Goal: Task Accomplishment & Management: Use online tool/utility

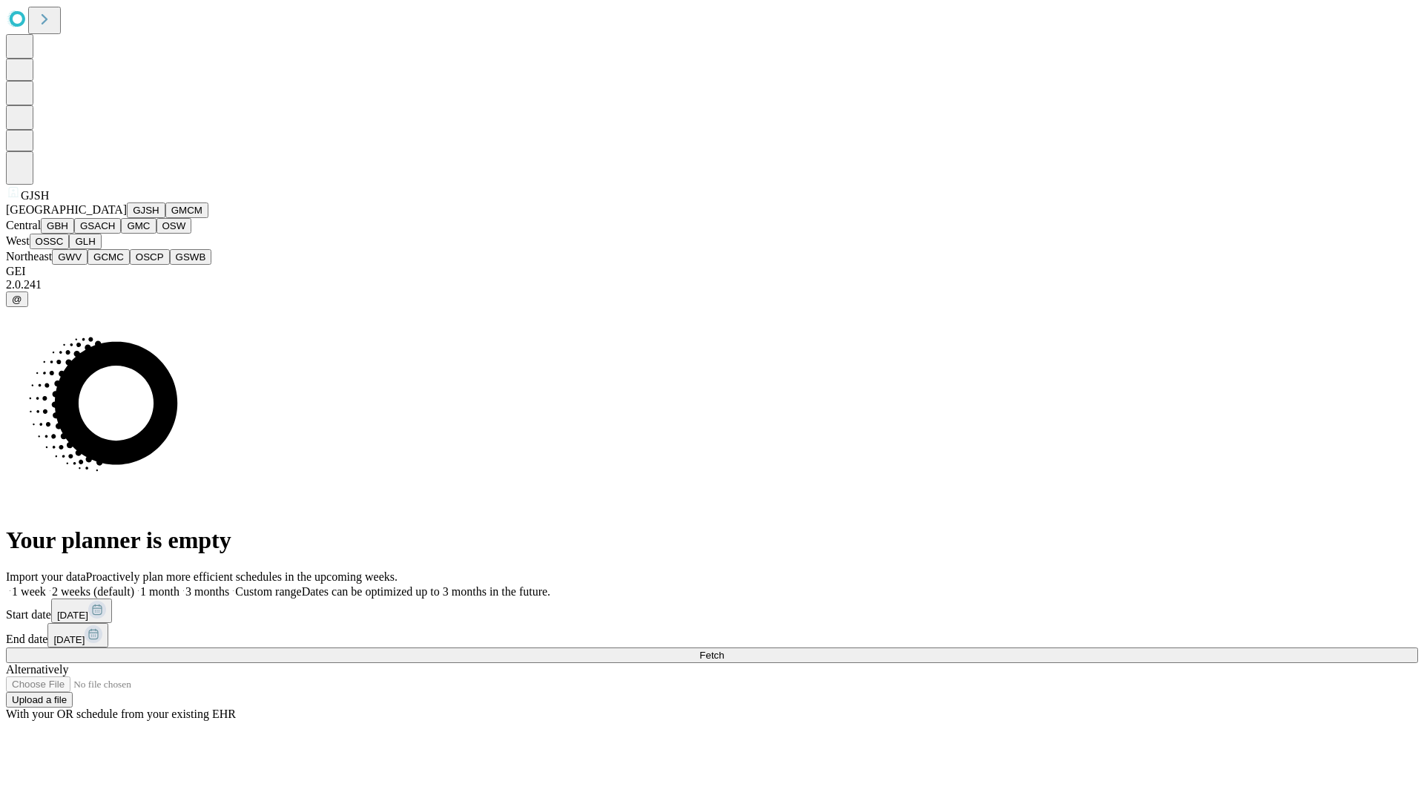
click at [127, 218] on button "GJSH" at bounding box center [146, 211] width 39 height 16
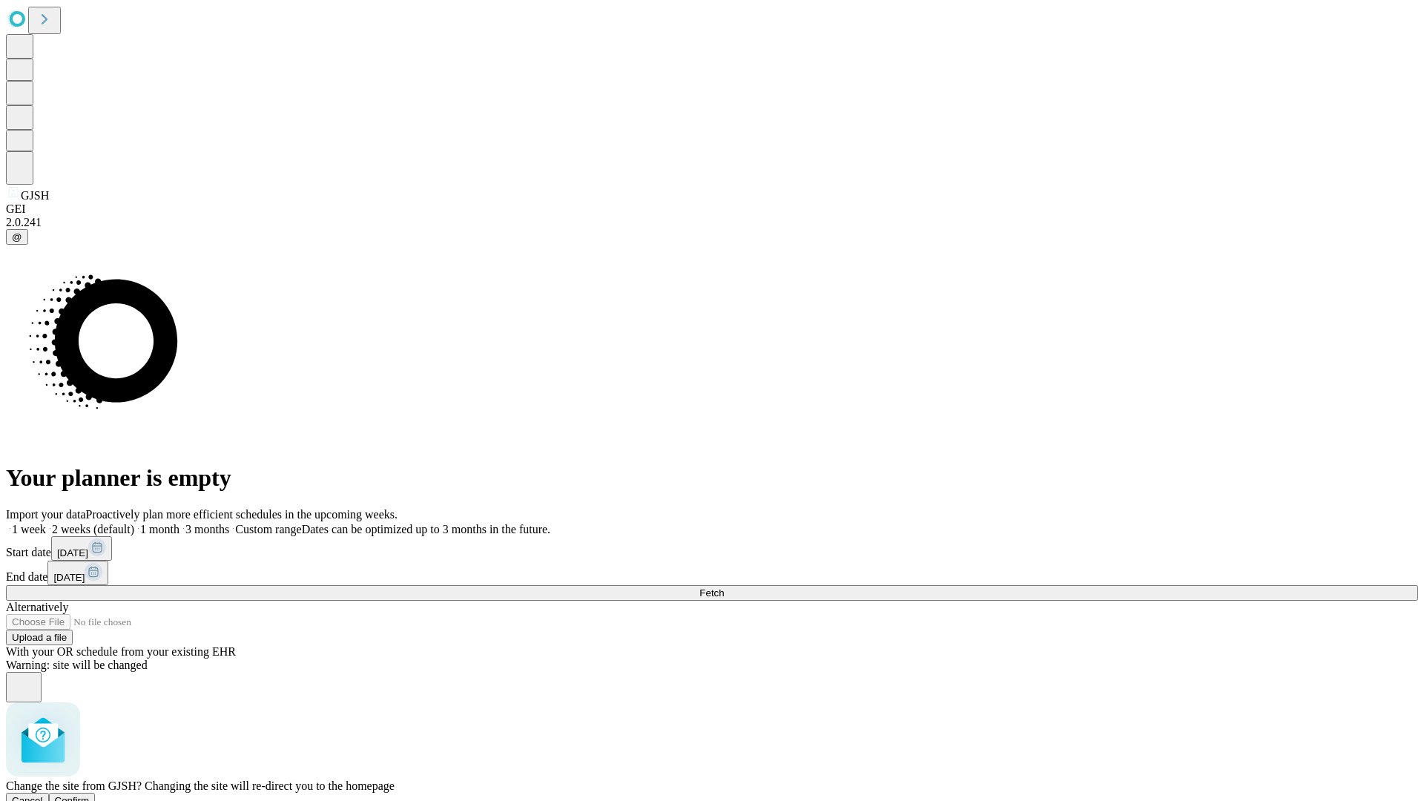
click at [90, 795] on span "Confirm" at bounding box center [72, 800] width 35 height 11
click at [46, 523] on label "1 week" at bounding box center [26, 529] width 40 height 13
click at [724, 588] on span "Fetch" at bounding box center [712, 593] width 24 height 11
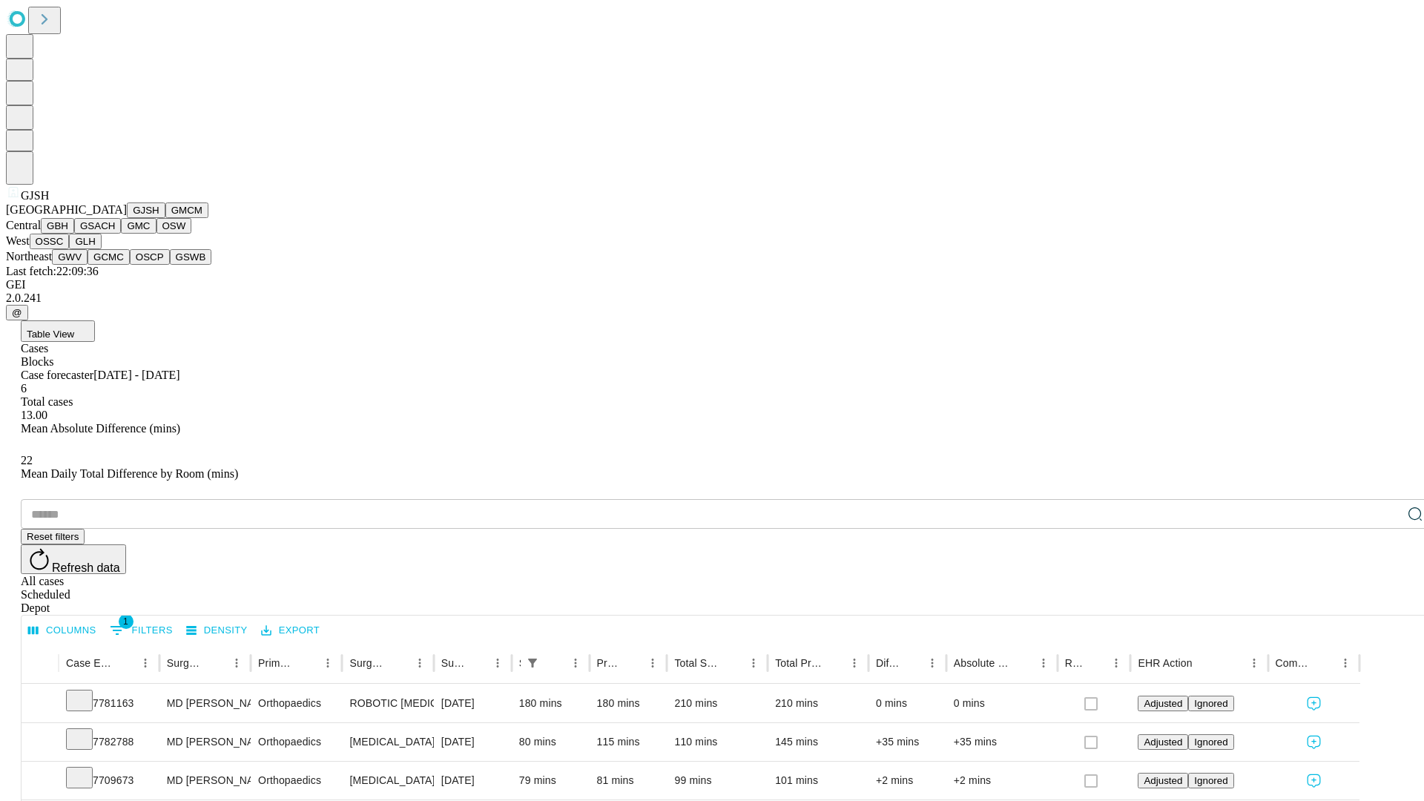
click at [165, 218] on button "GMCM" at bounding box center [186, 211] width 43 height 16
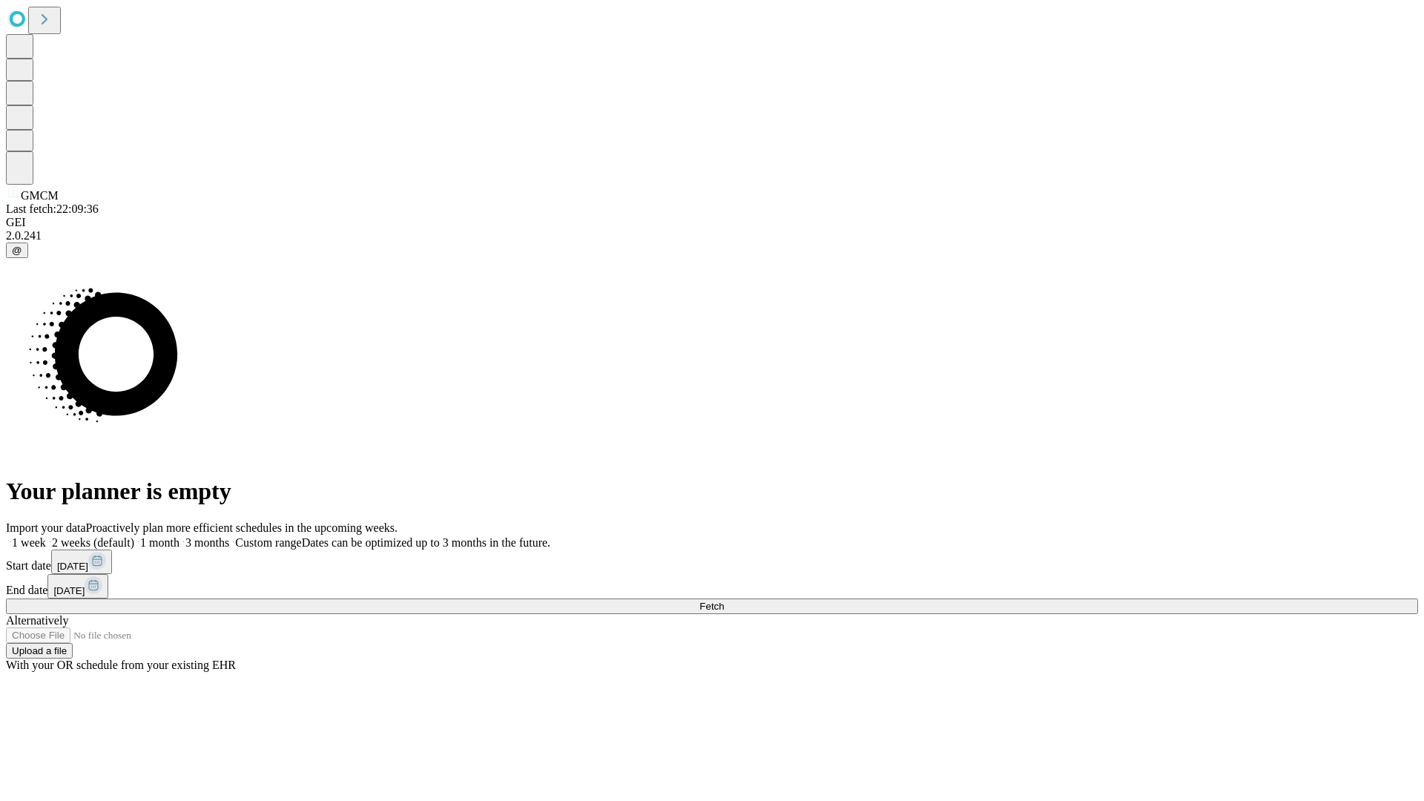
click at [724, 601] on span "Fetch" at bounding box center [712, 606] width 24 height 11
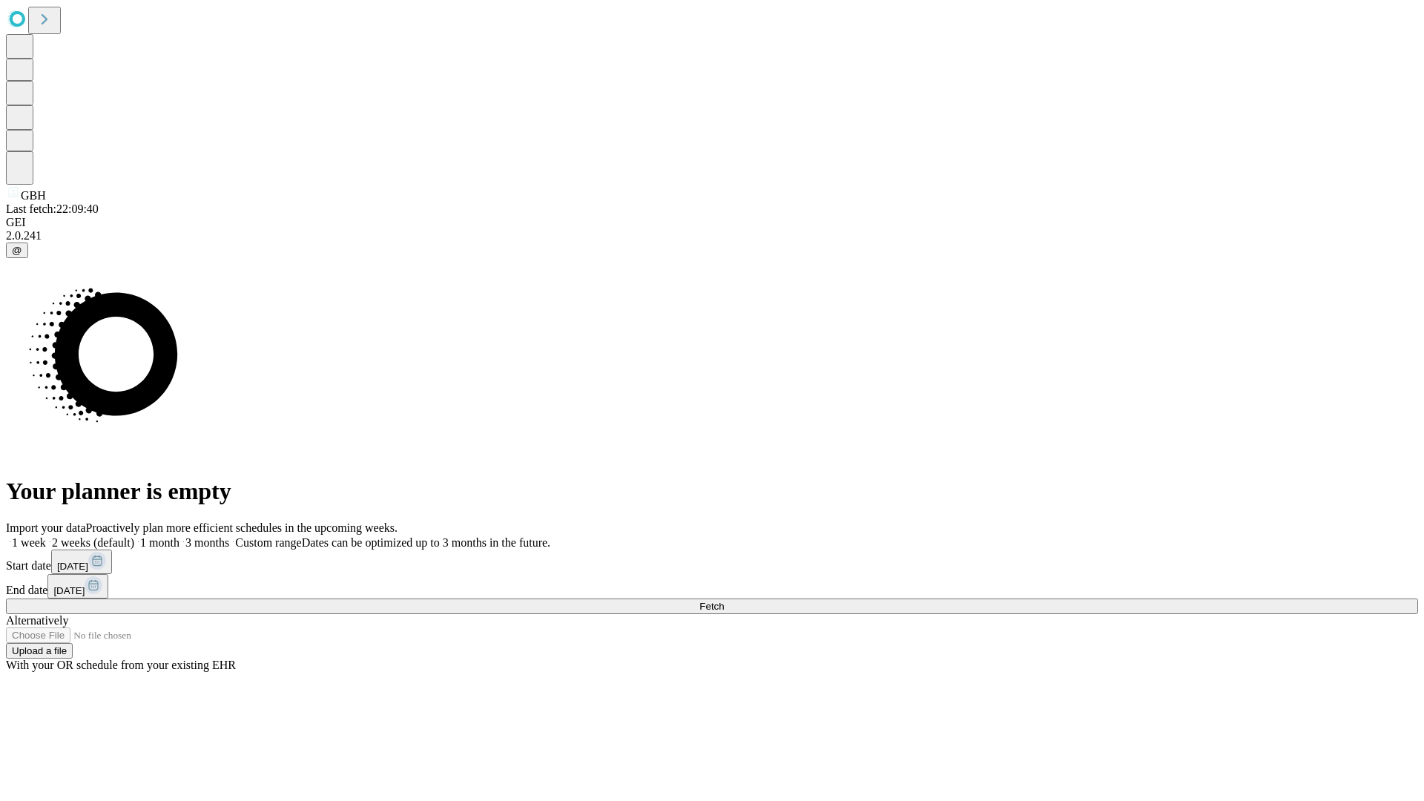
click at [46, 536] on label "1 week" at bounding box center [26, 542] width 40 height 13
click at [724, 601] on span "Fetch" at bounding box center [712, 606] width 24 height 11
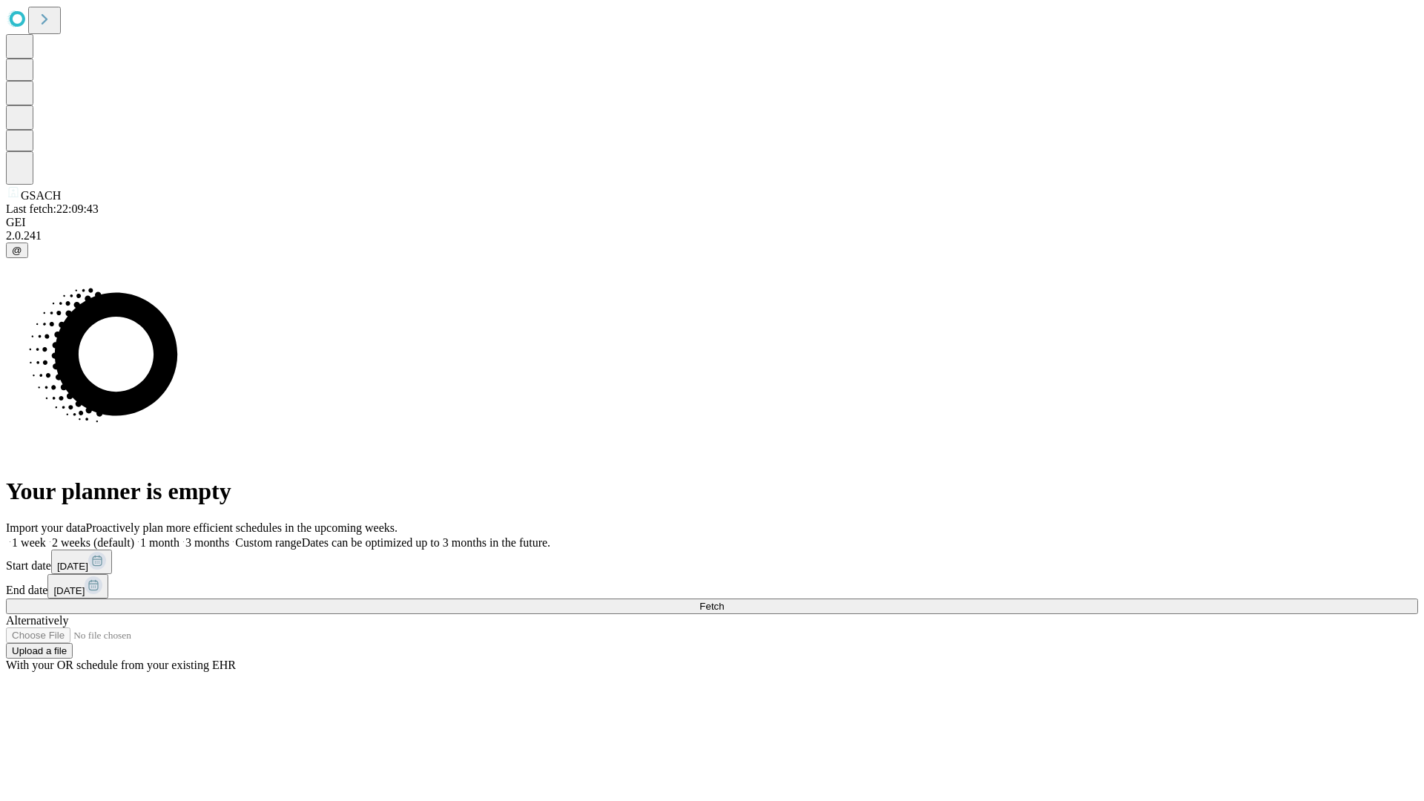
click at [46, 536] on label "1 week" at bounding box center [26, 542] width 40 height 13
click at [724, 601] on span "Fetch" at bounding box center [712, 606] width 24 height 11
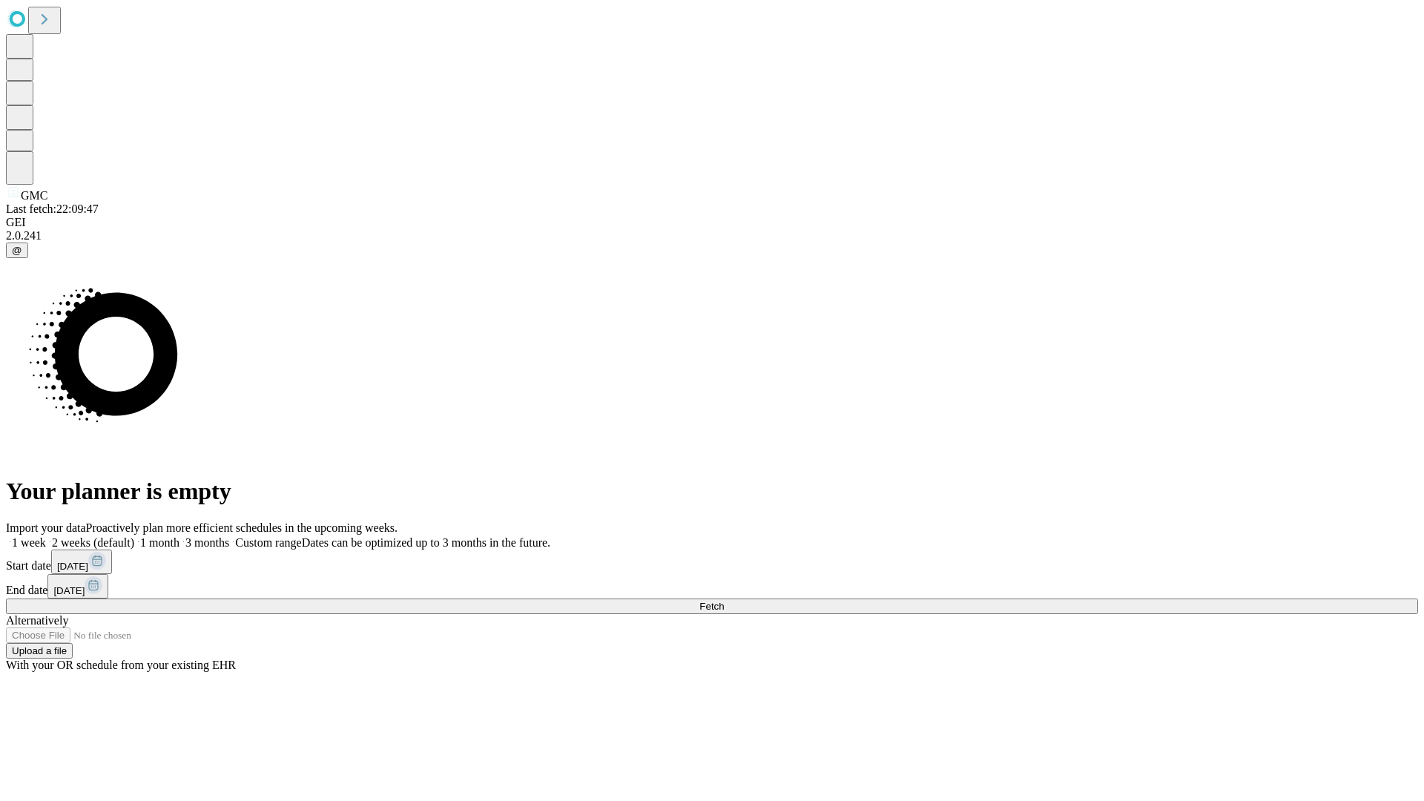
click at [46, 536] on label "1 week" at bounding box center [26, 542] width 40 height 13
click at [724, 601] on span "Fetch" at bounding box center [712, 606] width 24 height 11
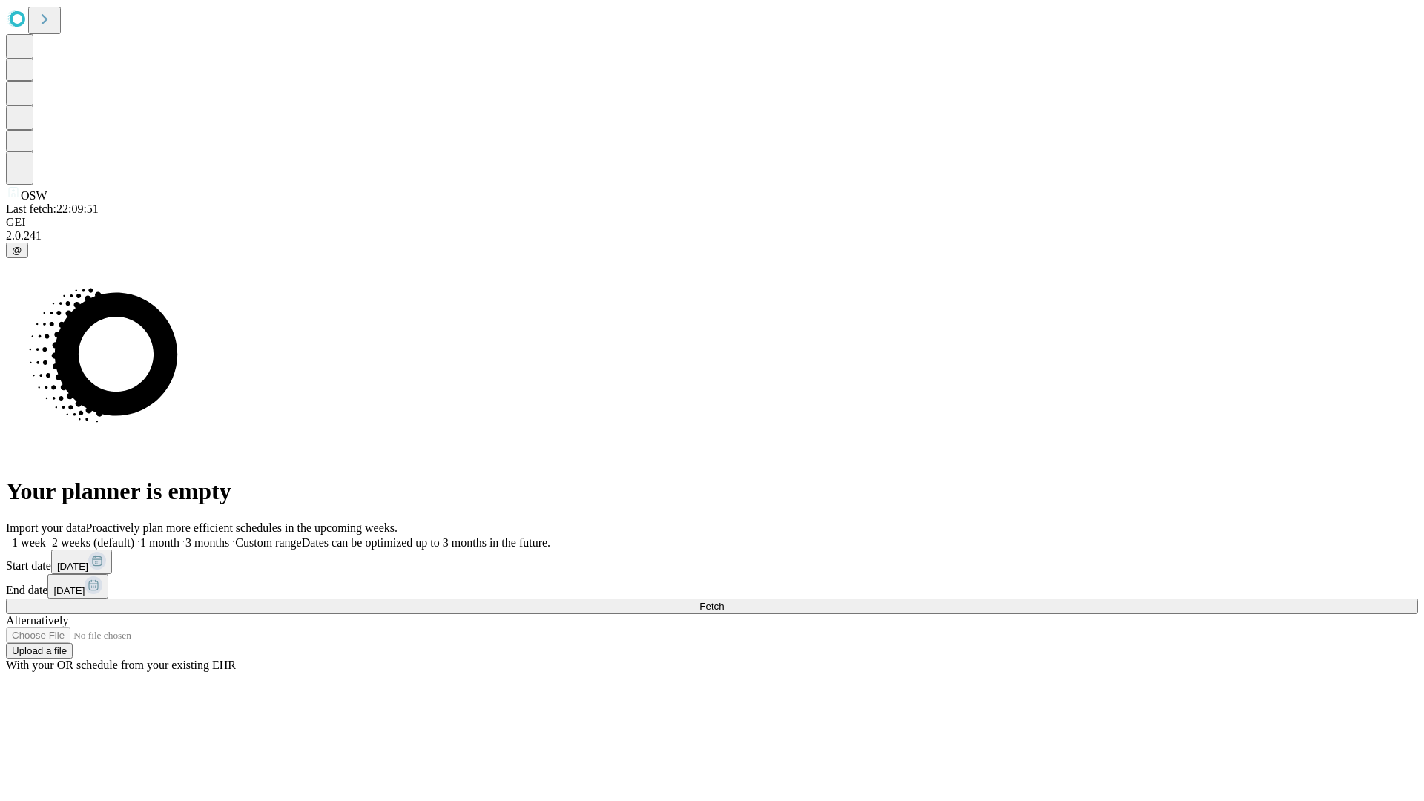
click at [46, 536] on label "1 week" at bounding box center [26, 542] width 40 height 13
click at [724, 601] on span "Fetch" at bounding box center [712, 606] width 24 height 11
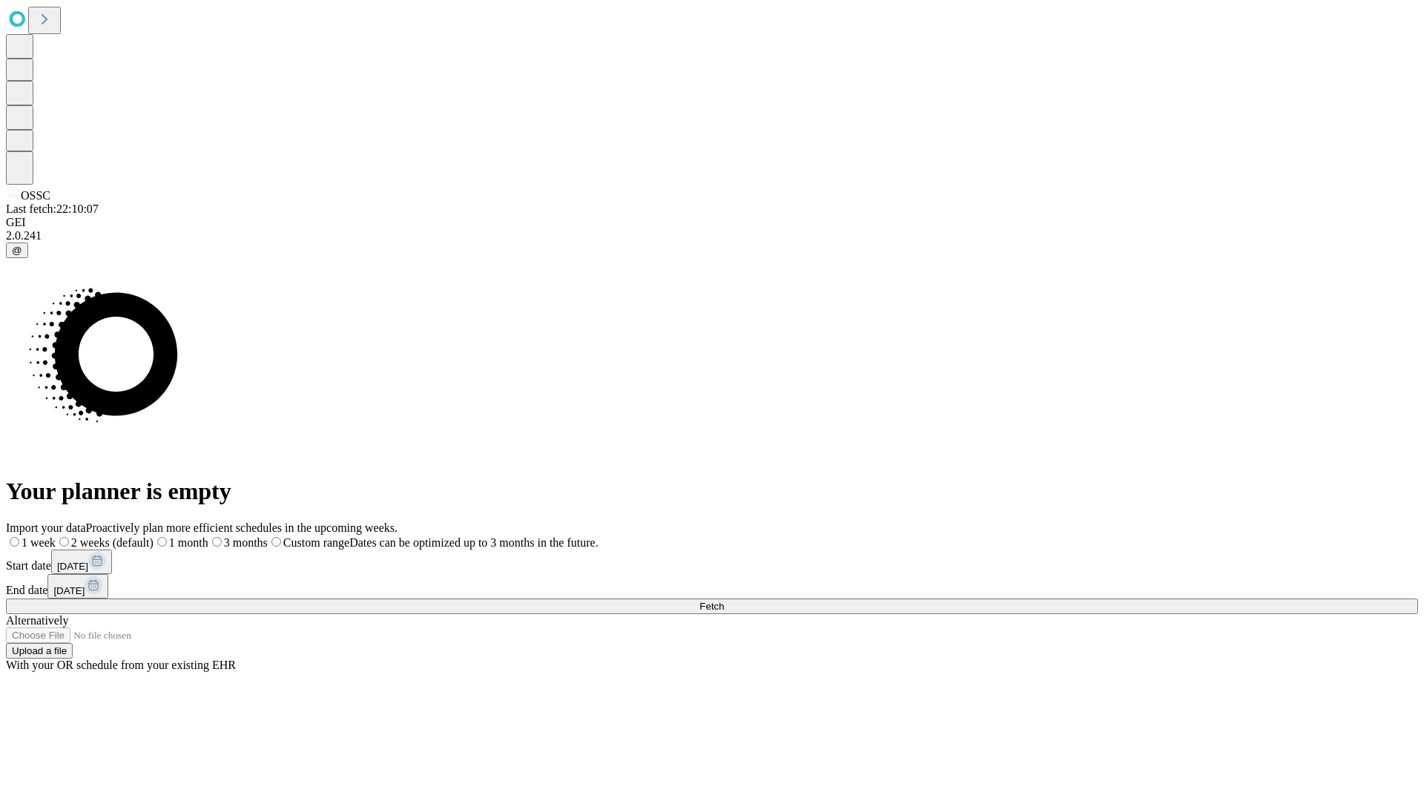
click at [56, 536] on label "1 week" at bounding box center [31, 542] width 50 height 13
click at [724, 601] on span "Fetch" at bounding box center [712, 606] width 24 height 11
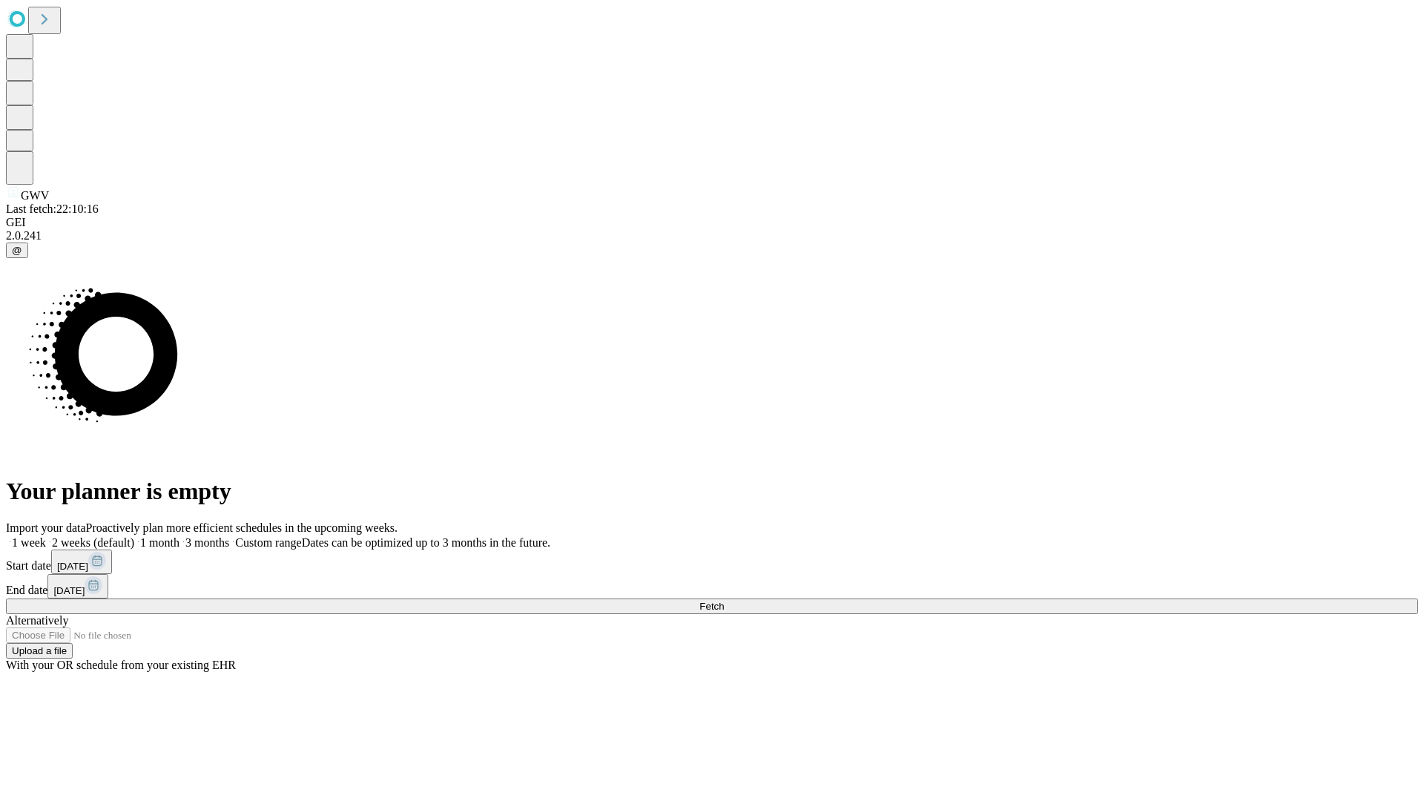
click at [46, 536] on label "1 week" at bounding box center [26, 542] width 40 height 13
click at [724, 601] on span "Fetch" at bounding box center [712, 606] width 24 height 11
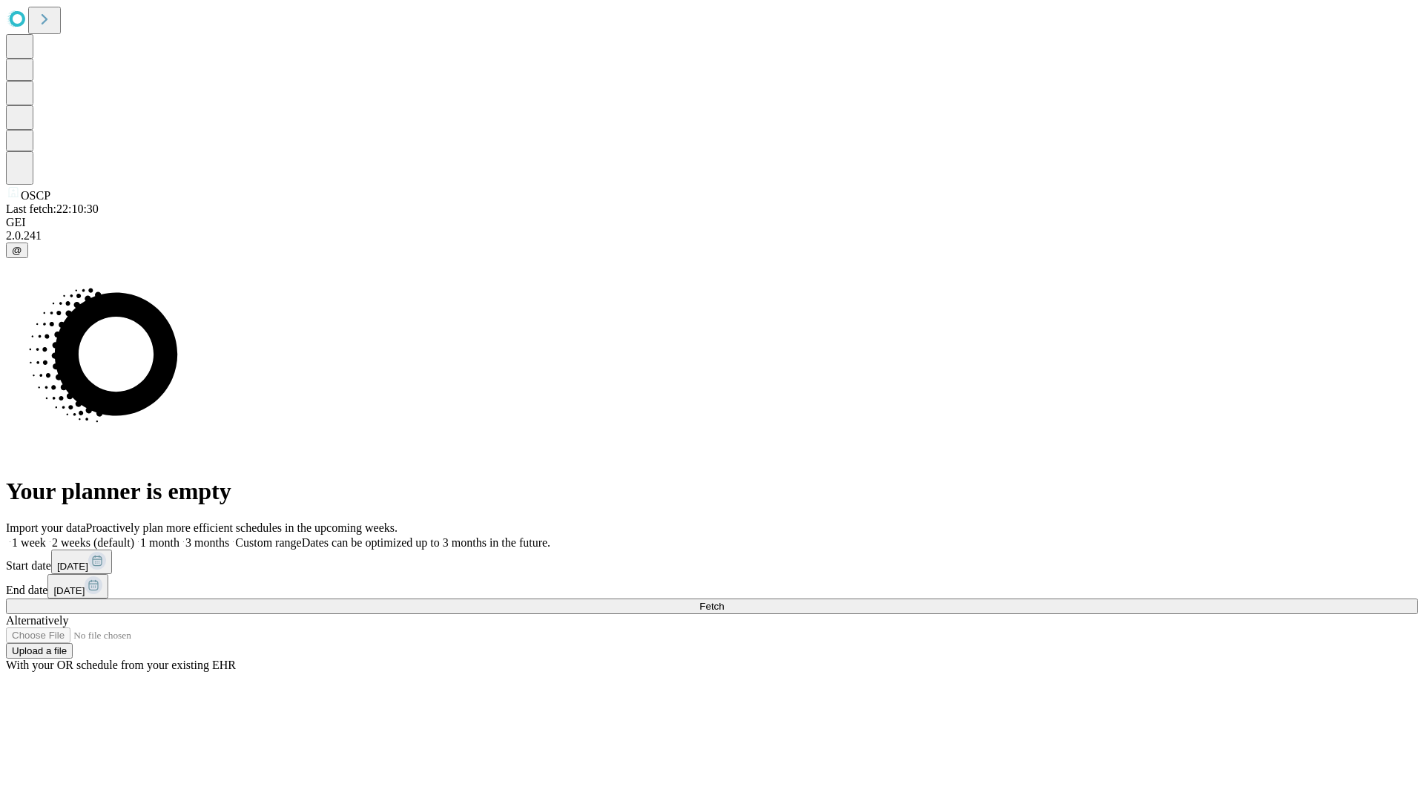
click at [46, 536] on label "1 week" at bounding box center [26, 542] width 40 height 13
click at [724, 601] on span "Fetch" at bounding box center [712, 606] width 24 height 11
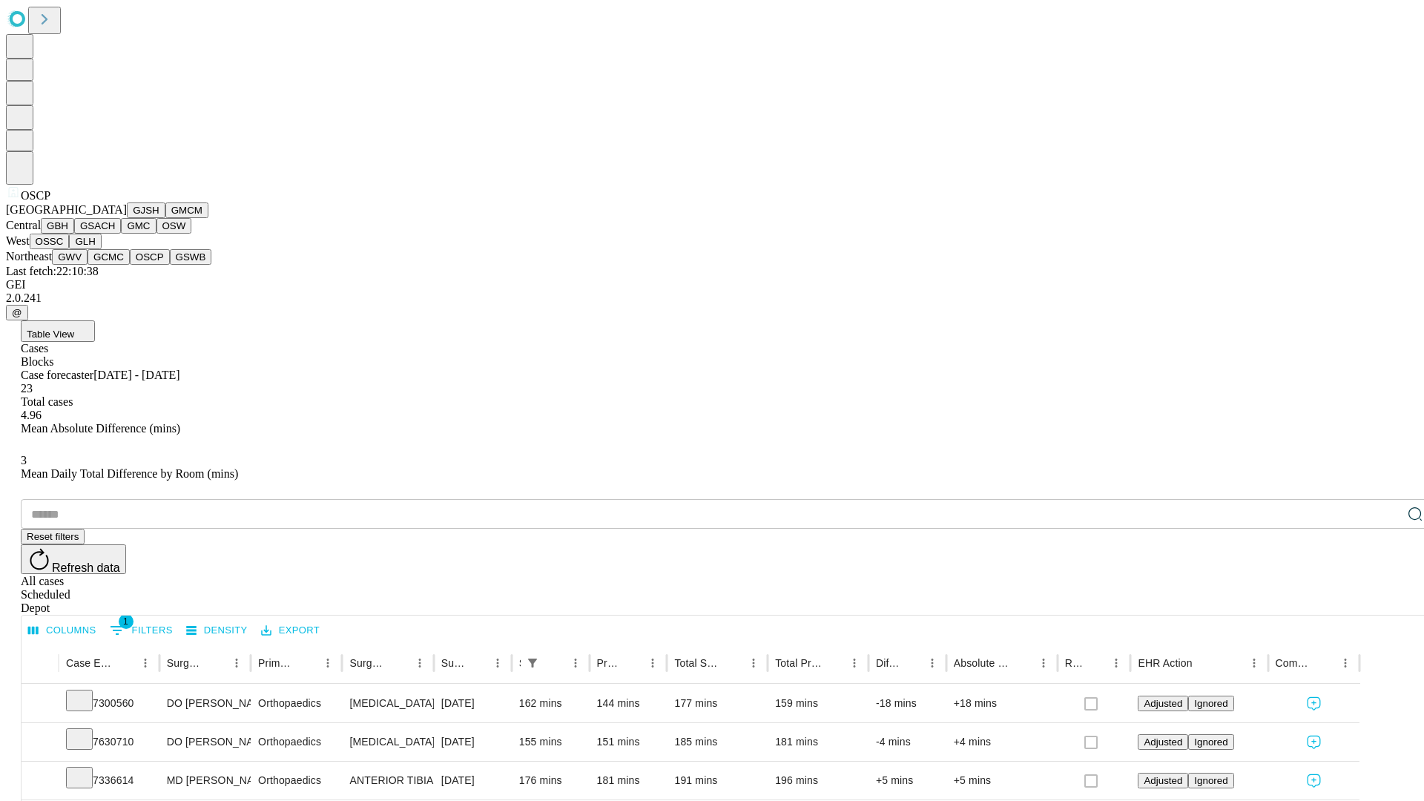
click at [170, 265] on button "GSWB" at bounding box center [191, 257] width 42 height 16
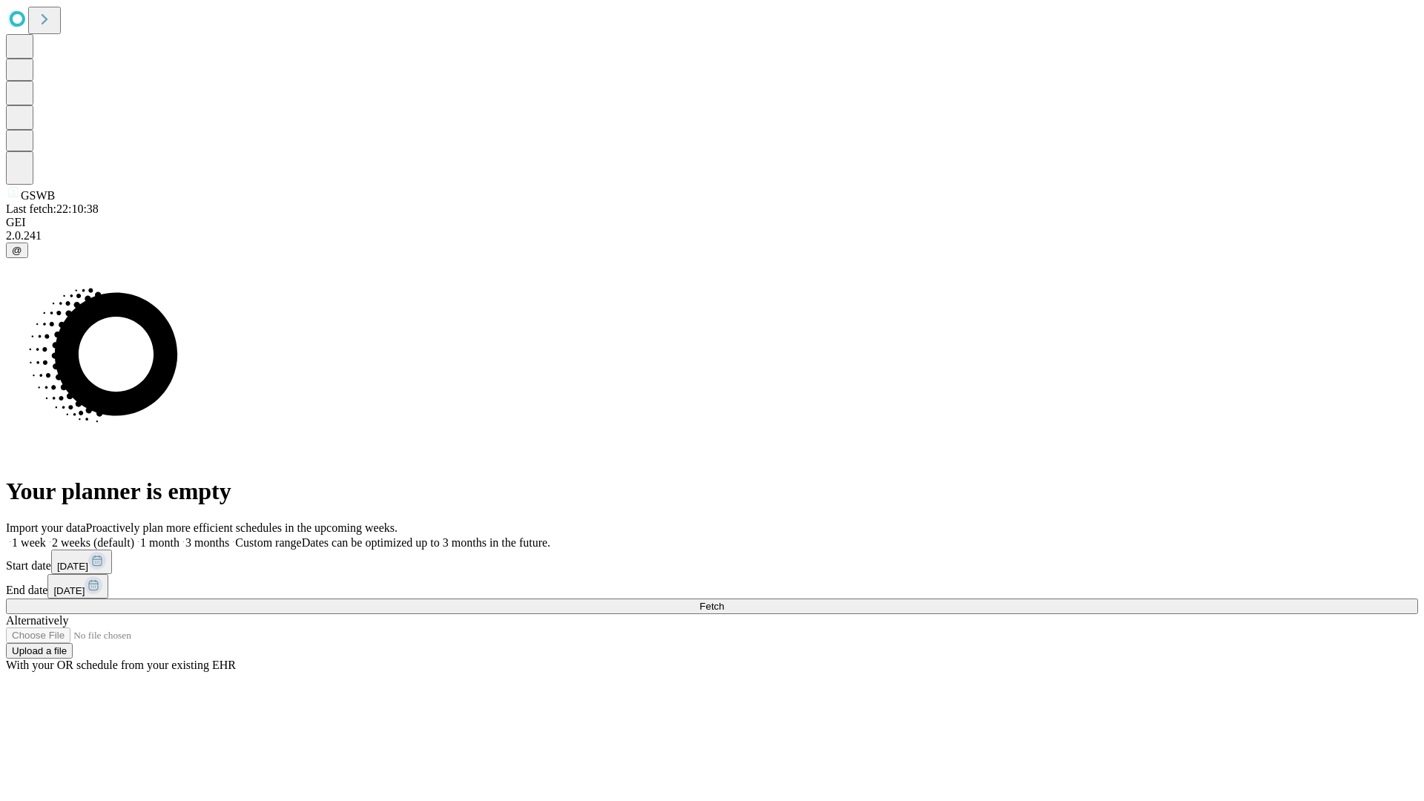
click at [46, 536] on label "1 week" at bounding box center [26, 542] width 40 height 13
click at [724, 601] on span "Fetch" at bounding box center [712, 606] width 24 height 11
